Goal: Information Seeking & Learning: Learn about a topic

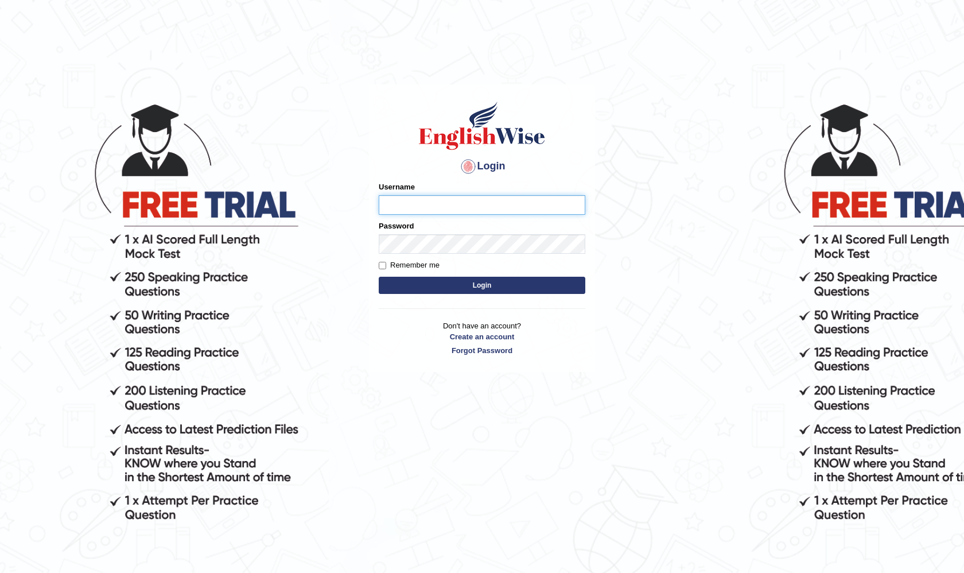
type input "[PERSON_NAME]"
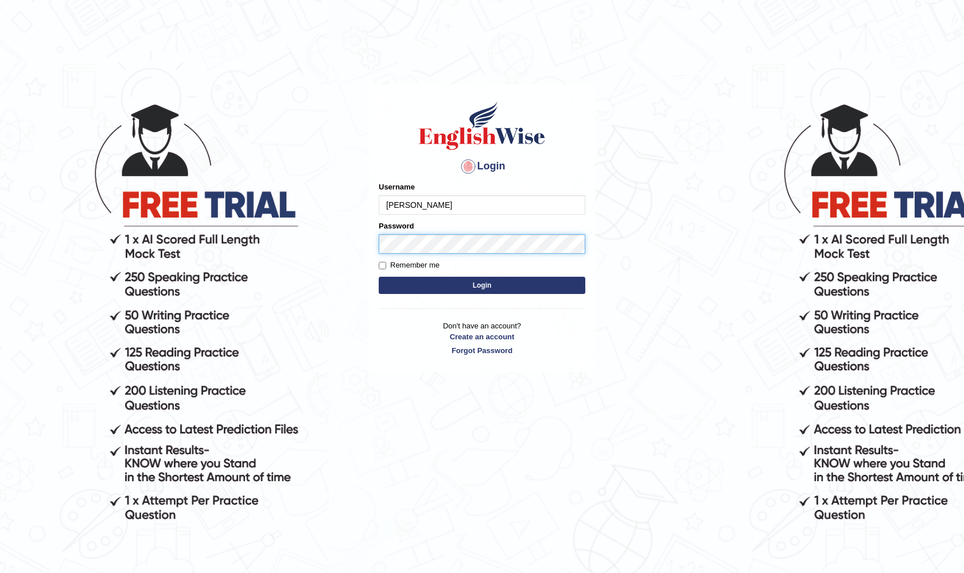
click at [482, 285] on button "Login" at bounding box center [482, 285] width 207 height 17
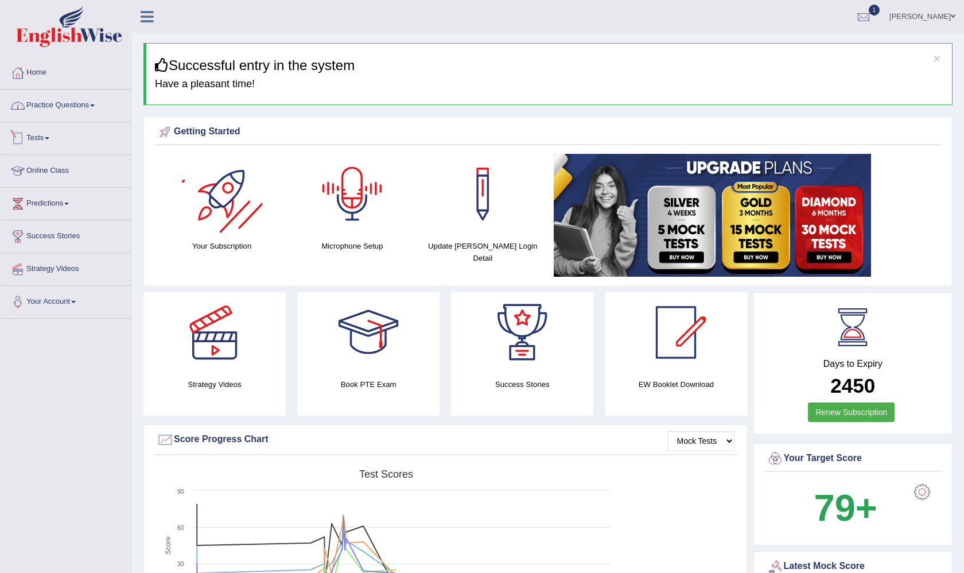
click at [99, 102] on link "Practice Questions" at bounding box center [66, 104] width 131 height 29
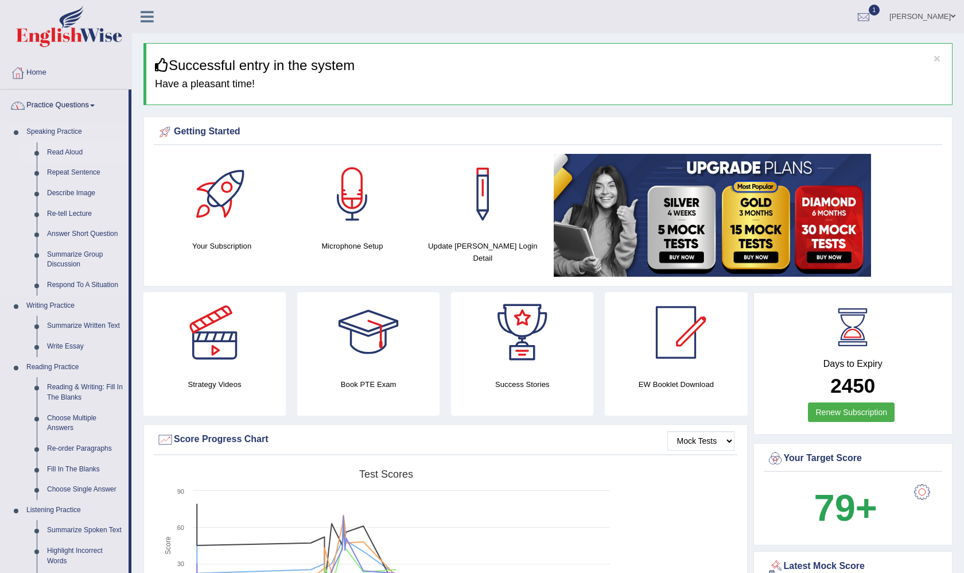
click at [56, 153] on link "Read Aloud" at bounding box center [85, 152] width 87 height 21
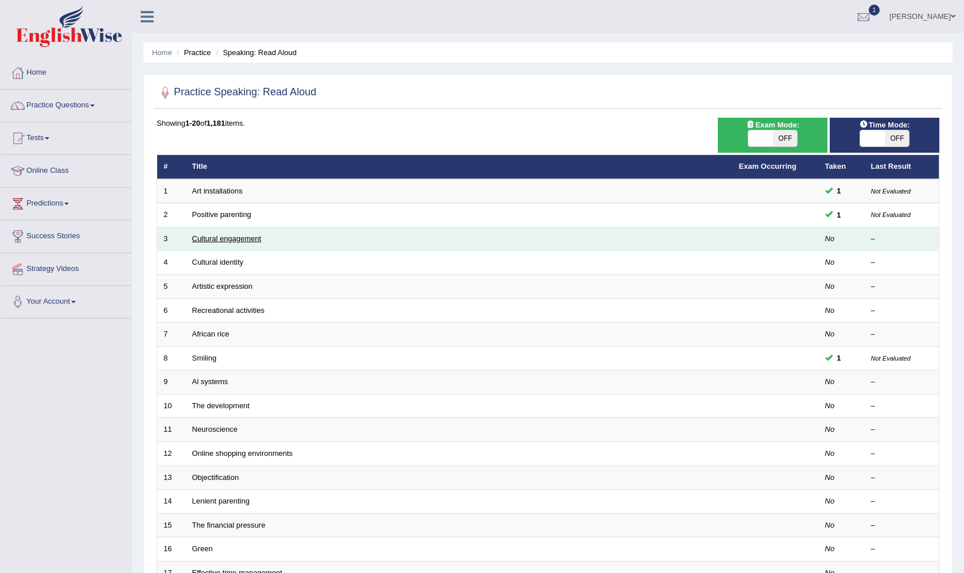
click at [246, 239] on link "Cultural engagement" at bounding box center [226, 238] width 69 height 9
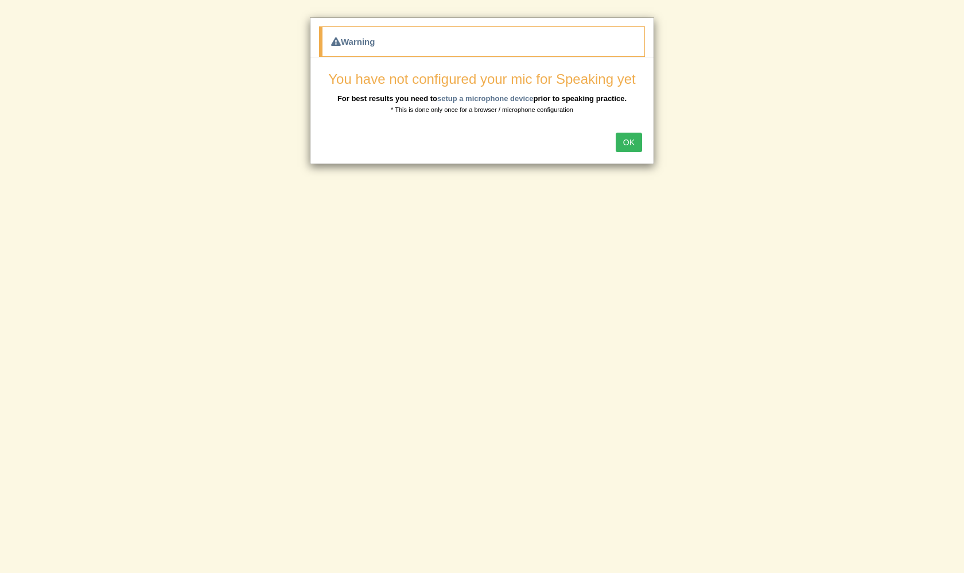
click at [632, 144] on button "OK" at bounding box center [629, 143] width 26 height 20
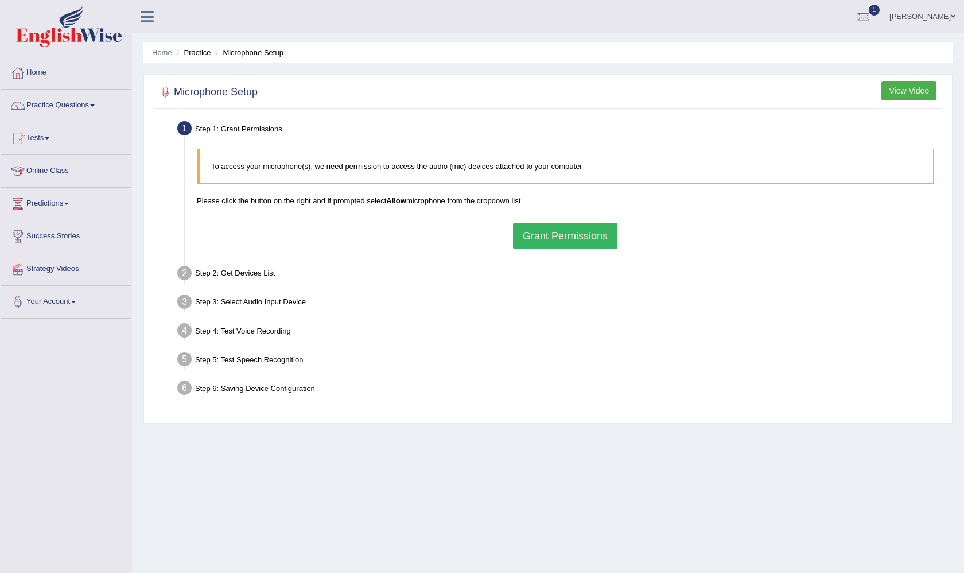
click at [556, 249] on button "Grant Permissions" at bounding box center [565, 236] width 104 height 26
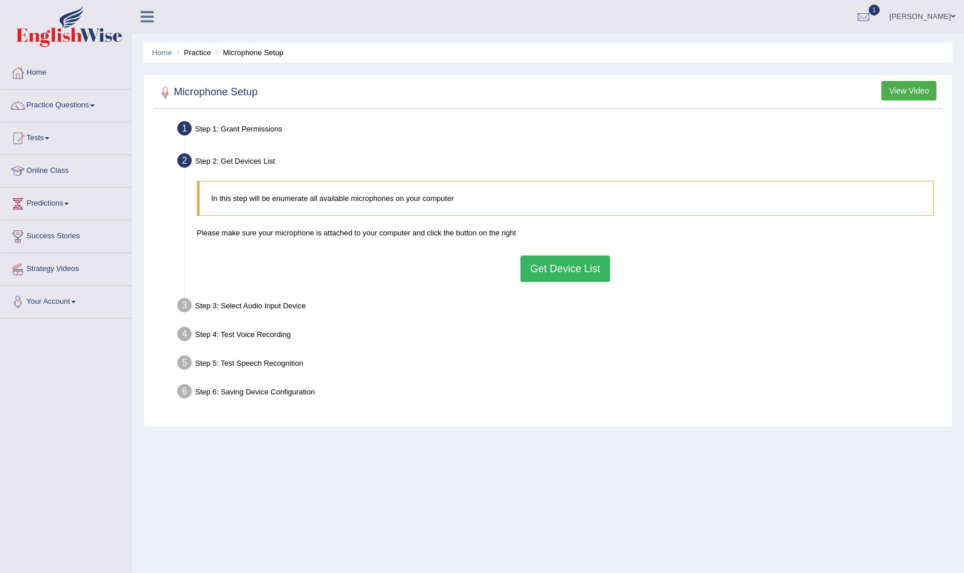
click at [549, 266] on button "Get Device List" at bounding box center [566, 268] width 90 height 26
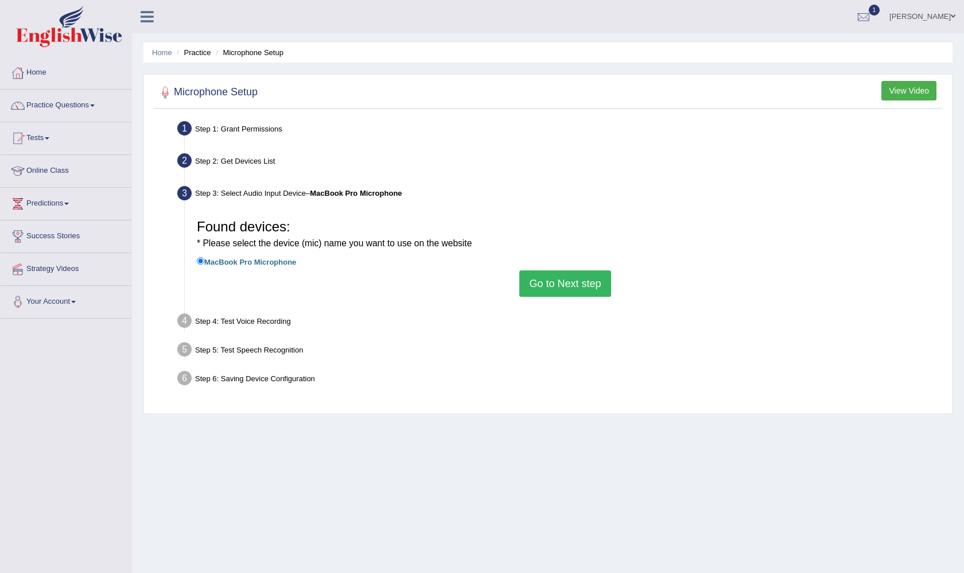
click at [551, 282] on button "Go to Next step" at bounding box center [565, 283] width 91 height 26
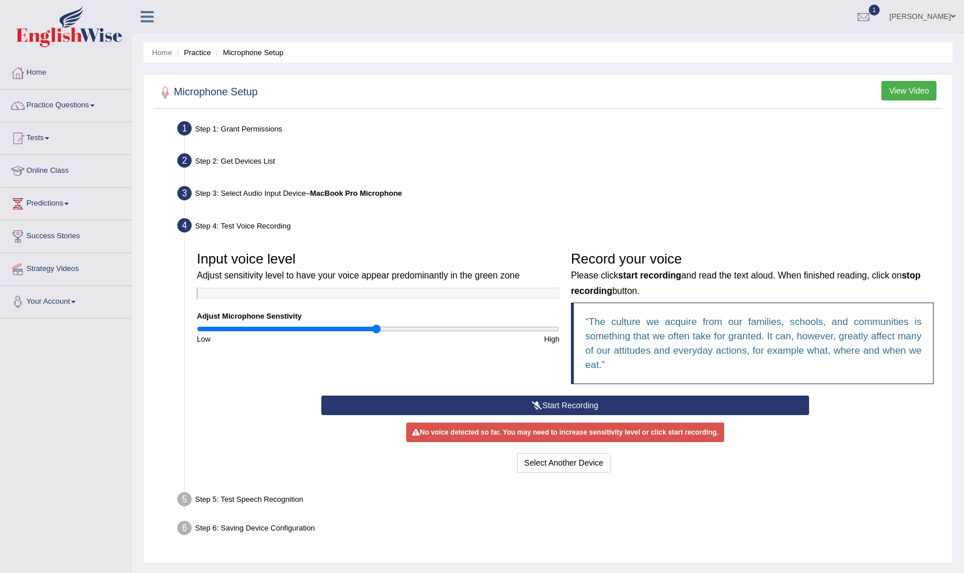
click at [542, 403] on button "Start Recording" at bounding box center [564, 406] width 487 height 20
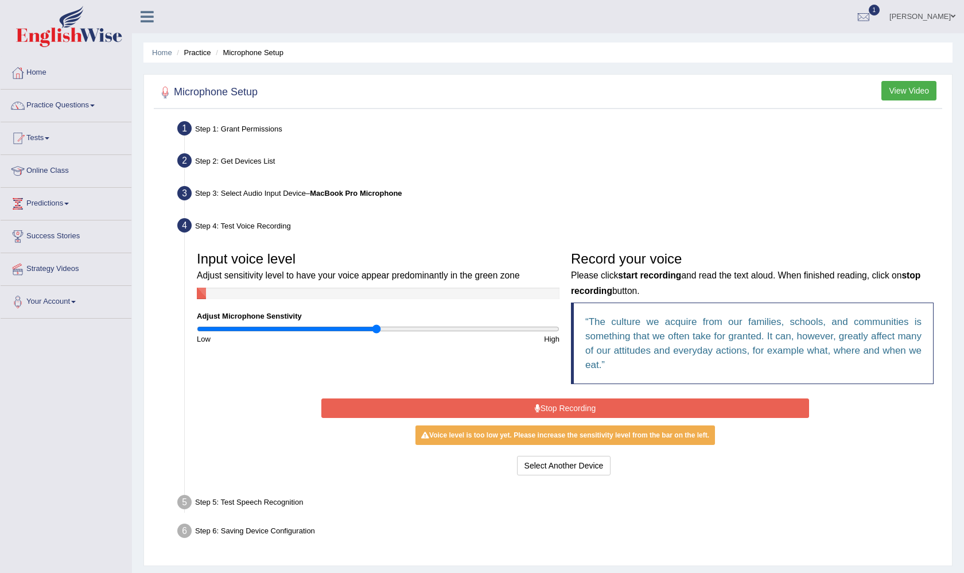
click at [542, 403] on button "Stop Recording" at bounding box center [564, 408] width 487 height 20
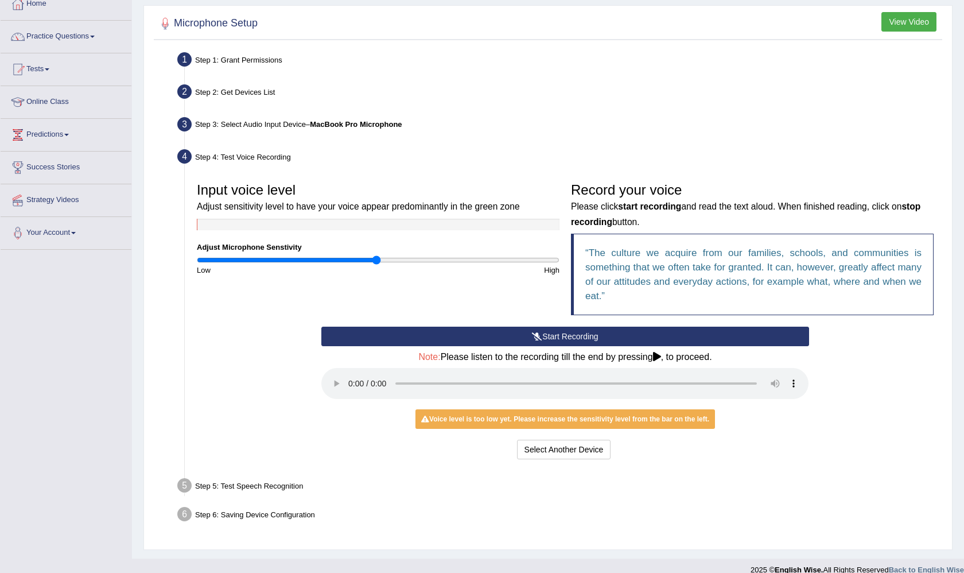
scroll to position [68, 0]
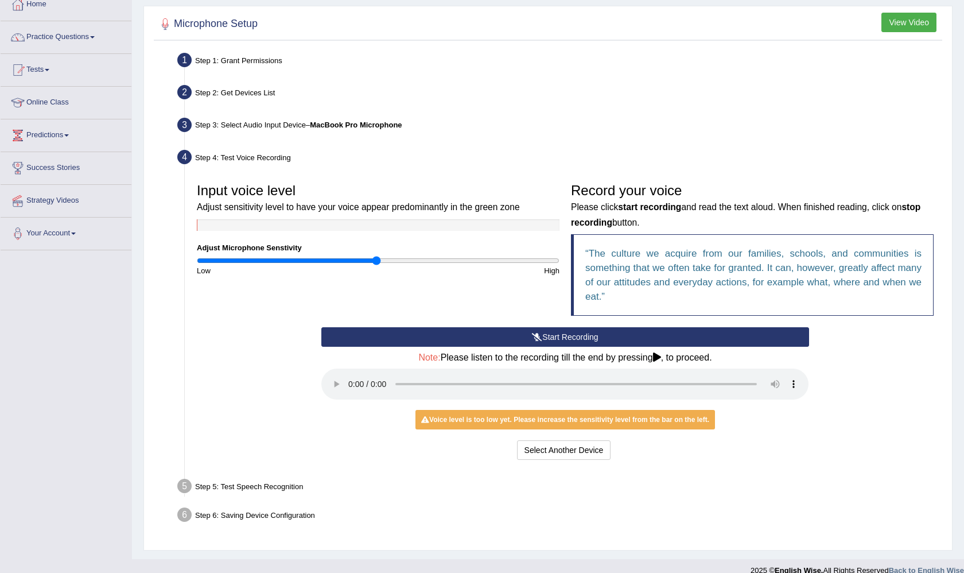
click at [796, 377] on audio at bounding box center [564, 384] width 487 height 31
click at [348, 377] on audio at bounding box center [564, 384] width 487 height 31
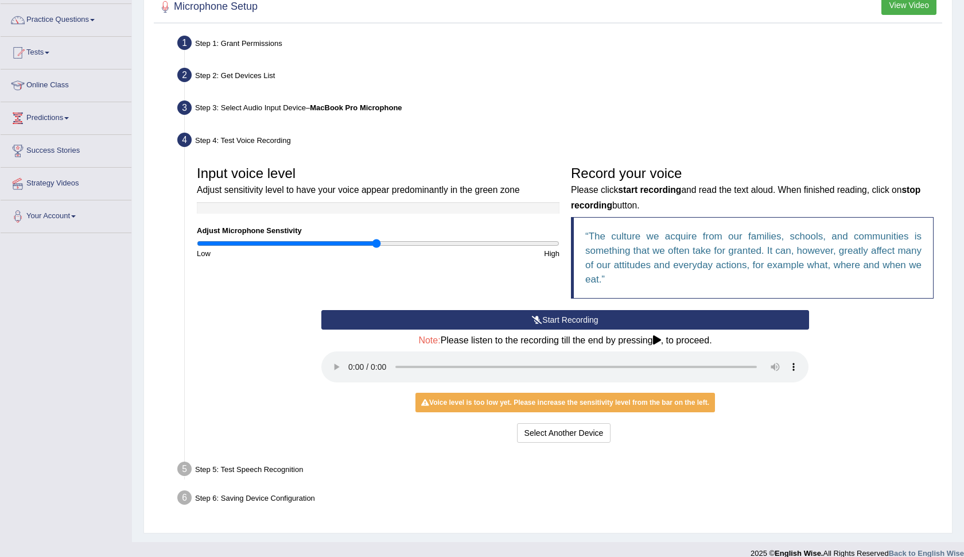
scroll to position [84, 0]
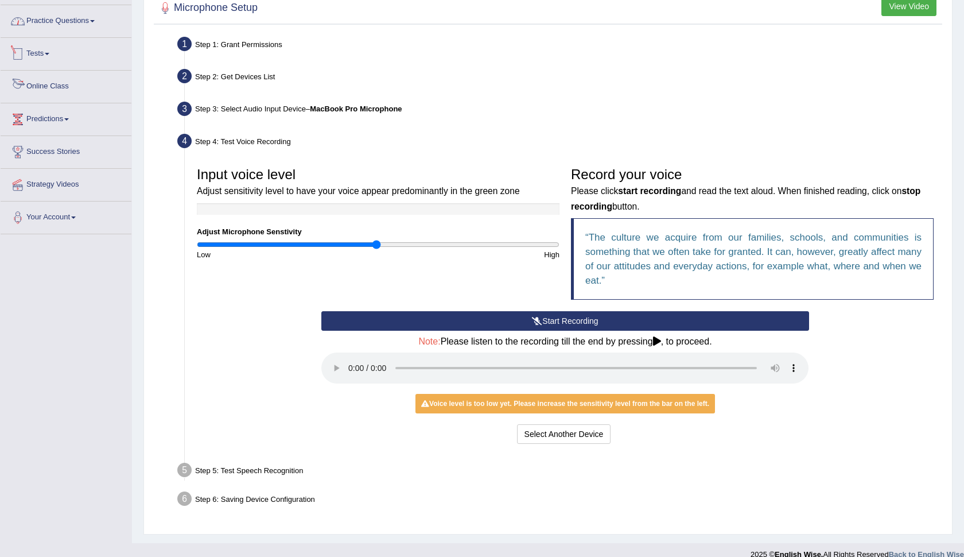
click at [77, 25] on link "Practice Questions" at bounding box center [66, 19] width 131 height 29
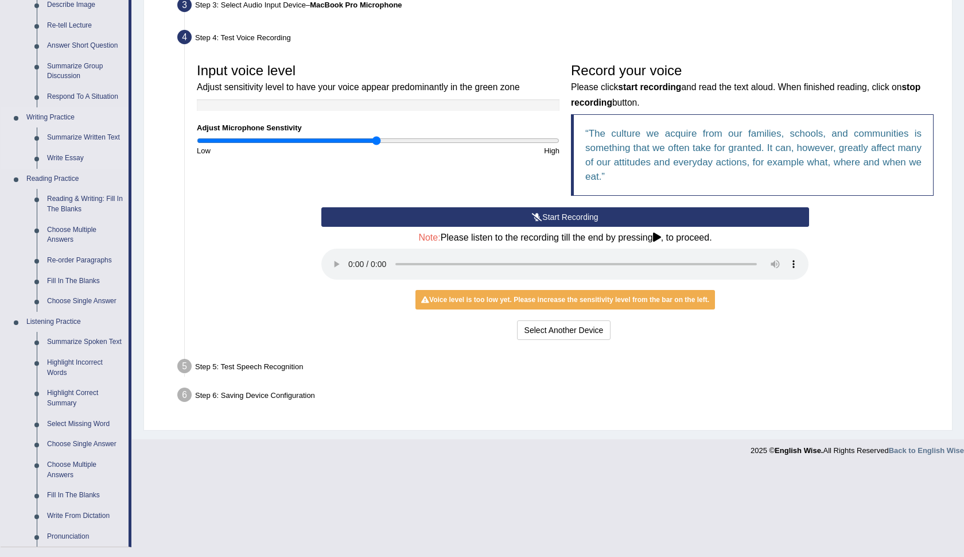
scroll to position [190, 0]
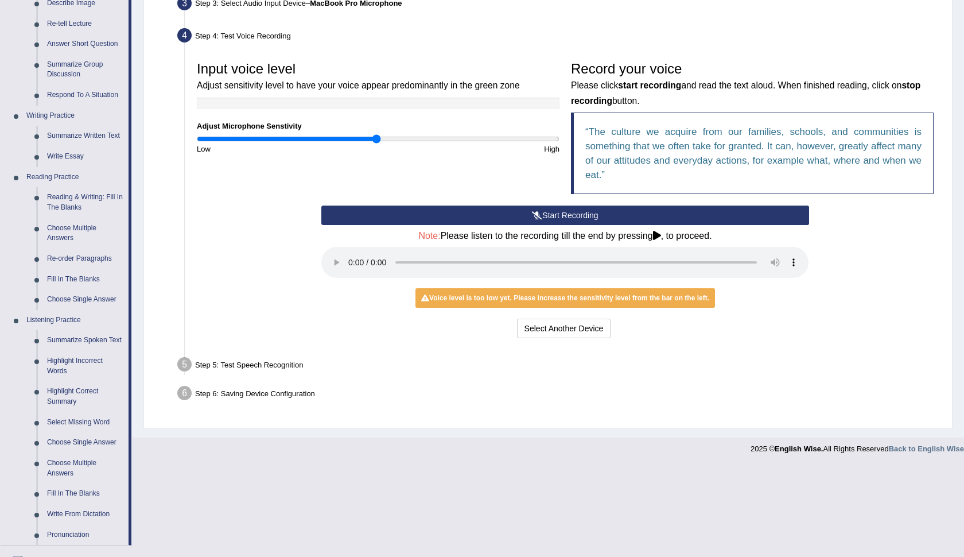
click at [800, 255] on audio at bounding box center [564, 262] width 487 height 31
click at [797, 255] on audio at bounding box center [564, 262] width 487 height 31
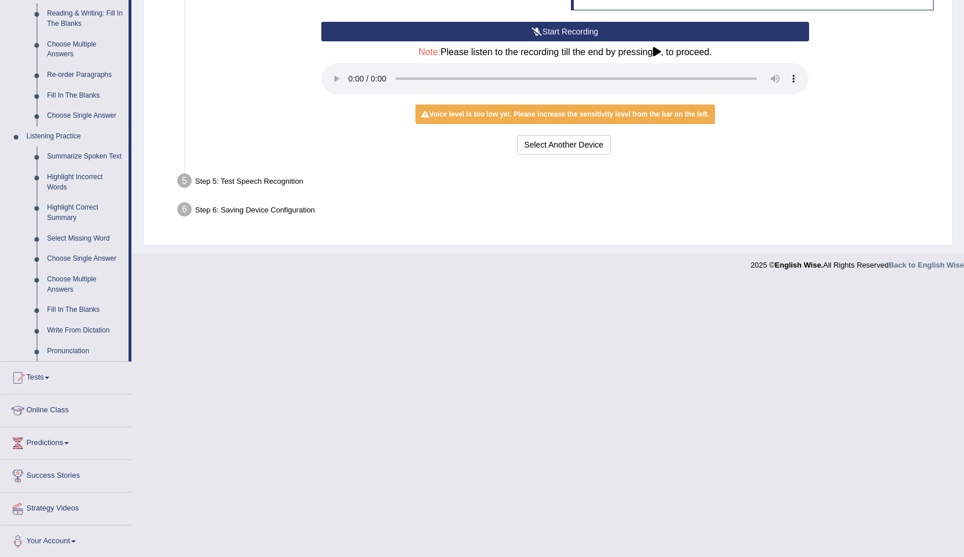
scroll to position [373, 0]
click at [47, 379] on link "Tests" at bounding box center [66, 376] width 131 height 29
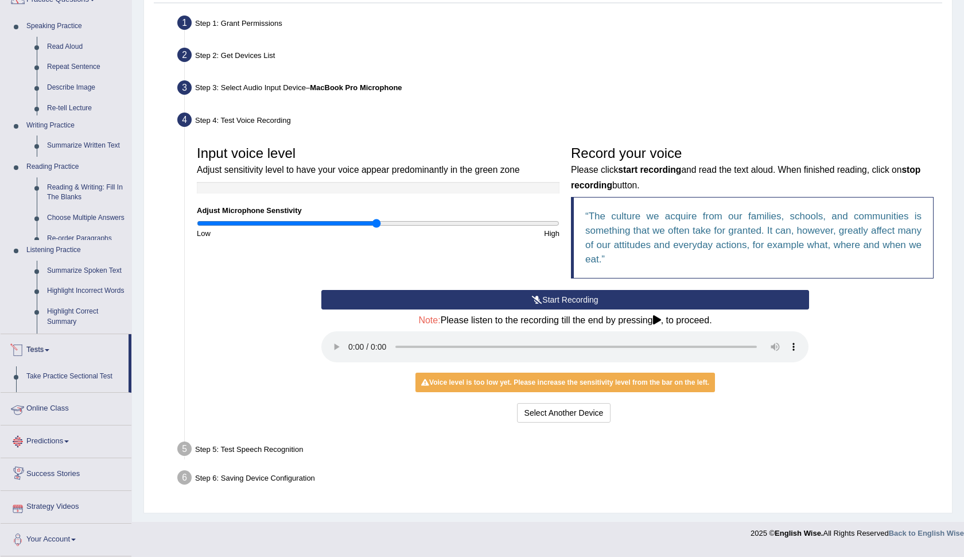
scroll to position [84, 0]
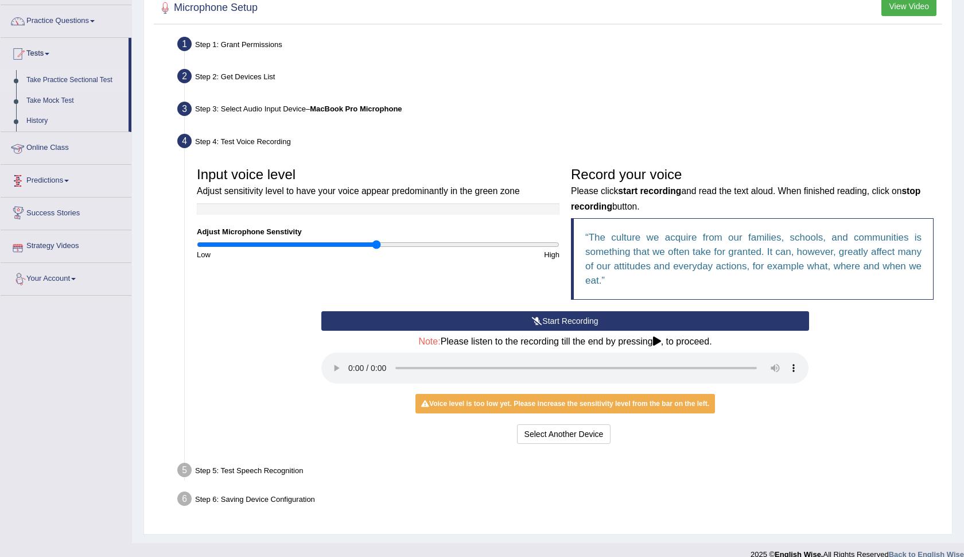
click at [82, 77] on link "Take Practice Sectional Test" at bounding box center [74, 80] width 107 height 21
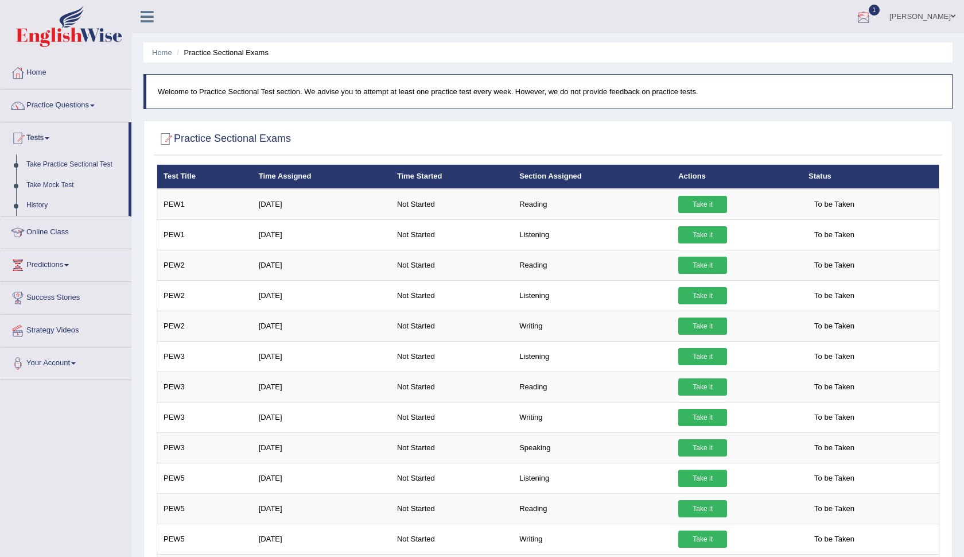
click at [873, 20] on div at bounding box center [863, 17] width 17 height 17
click at [871, 51] on link "PEW1 Jul 9, 2025 Exam evaluated" at bounding box center [795, 52] width 158 height 24
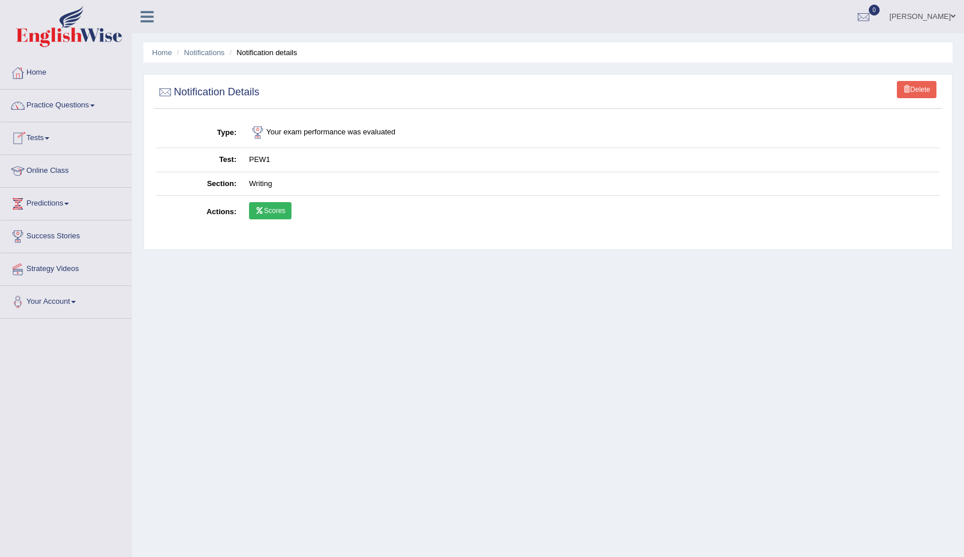
click at [49, 142] on link "Tests" at bounding box center [66, 136] width 131 height 29
click at [48, 163] on link "Take Practice Sectional Test" at bounding box center [74, 164] width 107 height 21
